Goal: Transaction & Acquisition: Download file/media

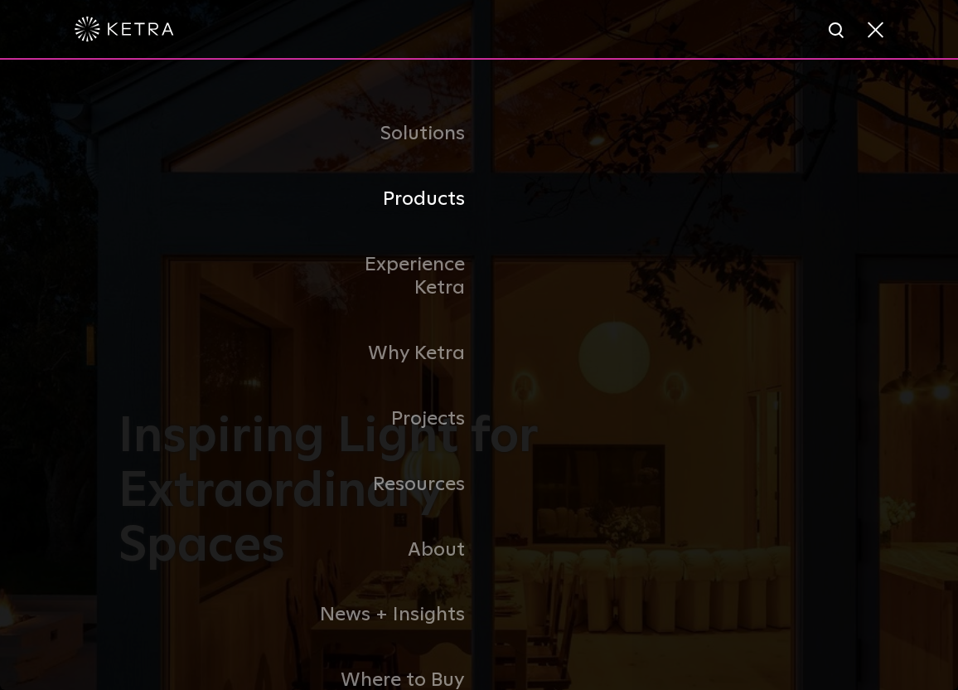
click at [454, 196] on link "Products" at bounding box center [394, 199] width 170 height 65
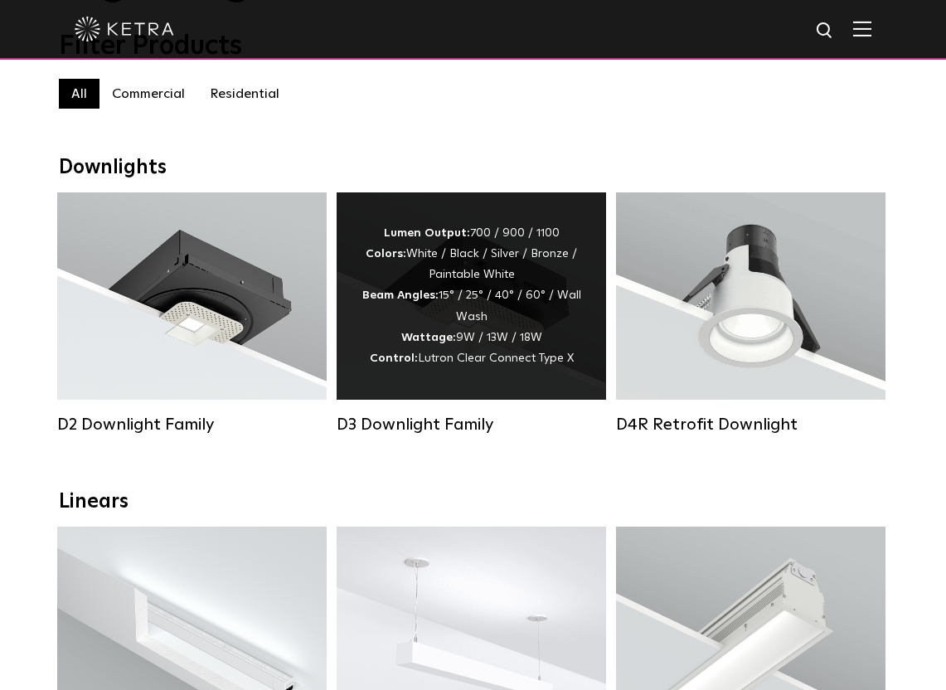
scroll to position [166, 0]
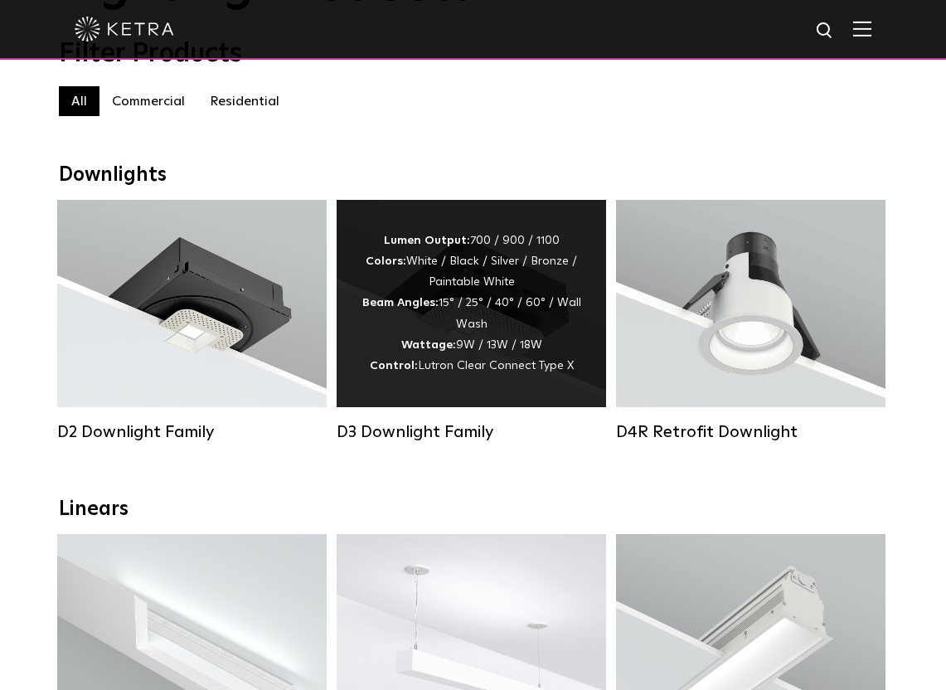
click at [444, 296] on div "Lumen Output: 700 / 900 / 1100 Colors: White / Black / Silver / Bronze / Painta…" at bounding box center [471, 303] width 220 height 146
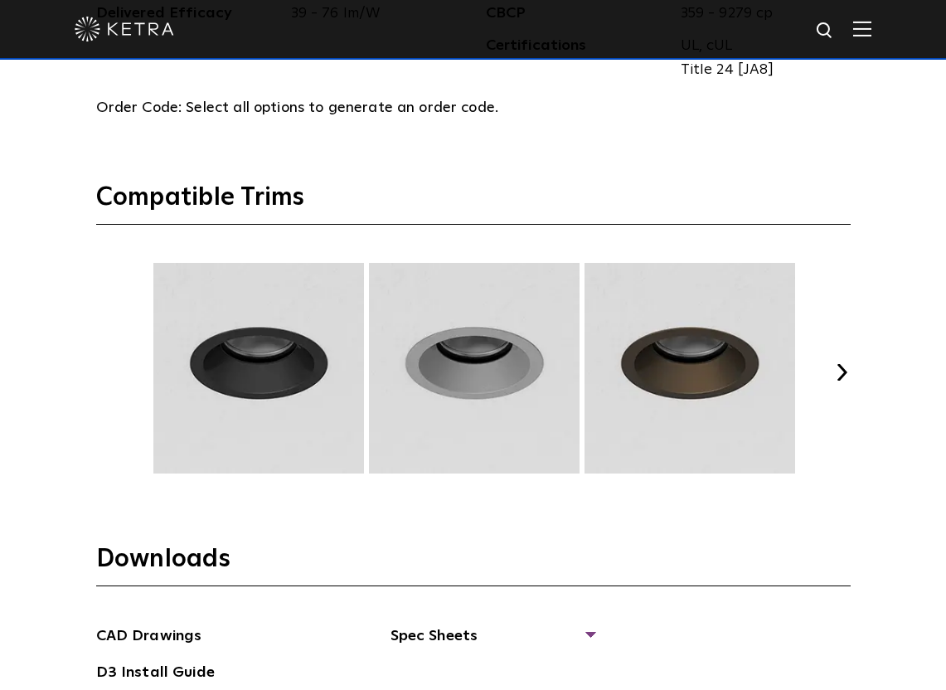
scroll to position [2404, 0]
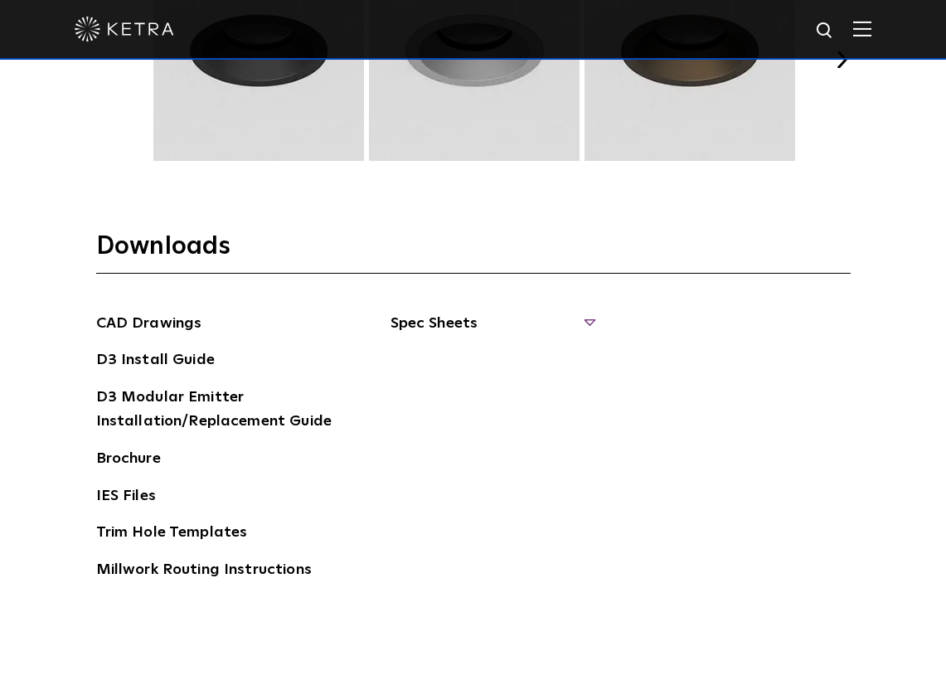
click at [589, 320] on span "Spec Sheets" at bounding box center [492, 330] width 203 height 36
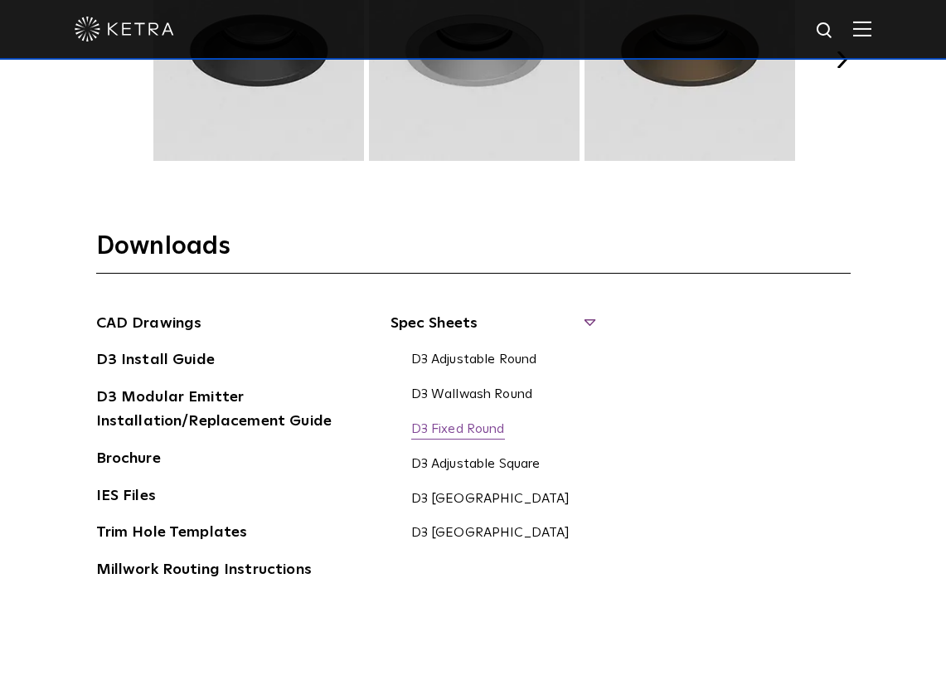
click at [473, 429] on link "D3 Fixed Round" at bounding box center [458, 430] width 94 height 18
drag, startPoint x: 493, startPoint y: 462, endPoint x: 551, endPoint y: 462, distance: 57.2
click at [493, 462] on link "D3 Adjustable Square" at bounding box center [475, 465] width 129 height 18
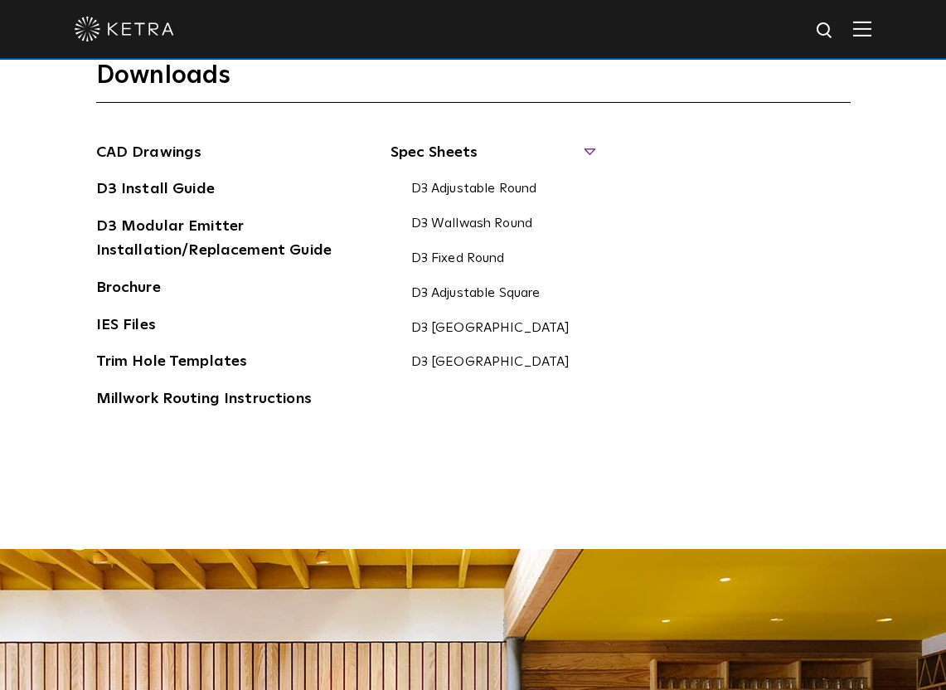
scroll to position [2570, 0]
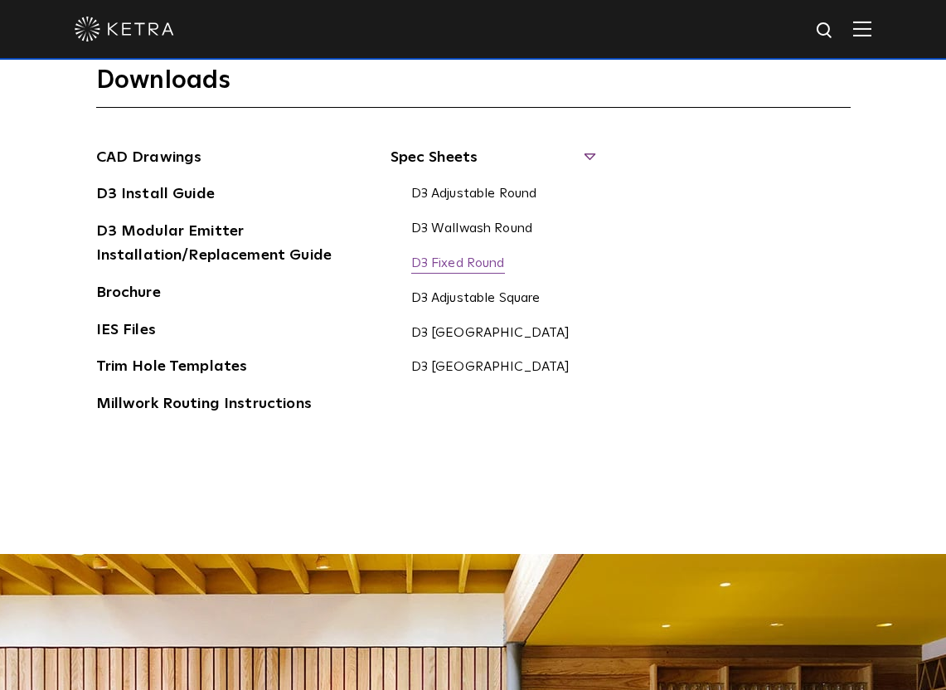
click at [481, 266] on link "D3 Fixed Round" at bounding box center [458, 264] width 94 height 18
